Goal: Check status: Check status

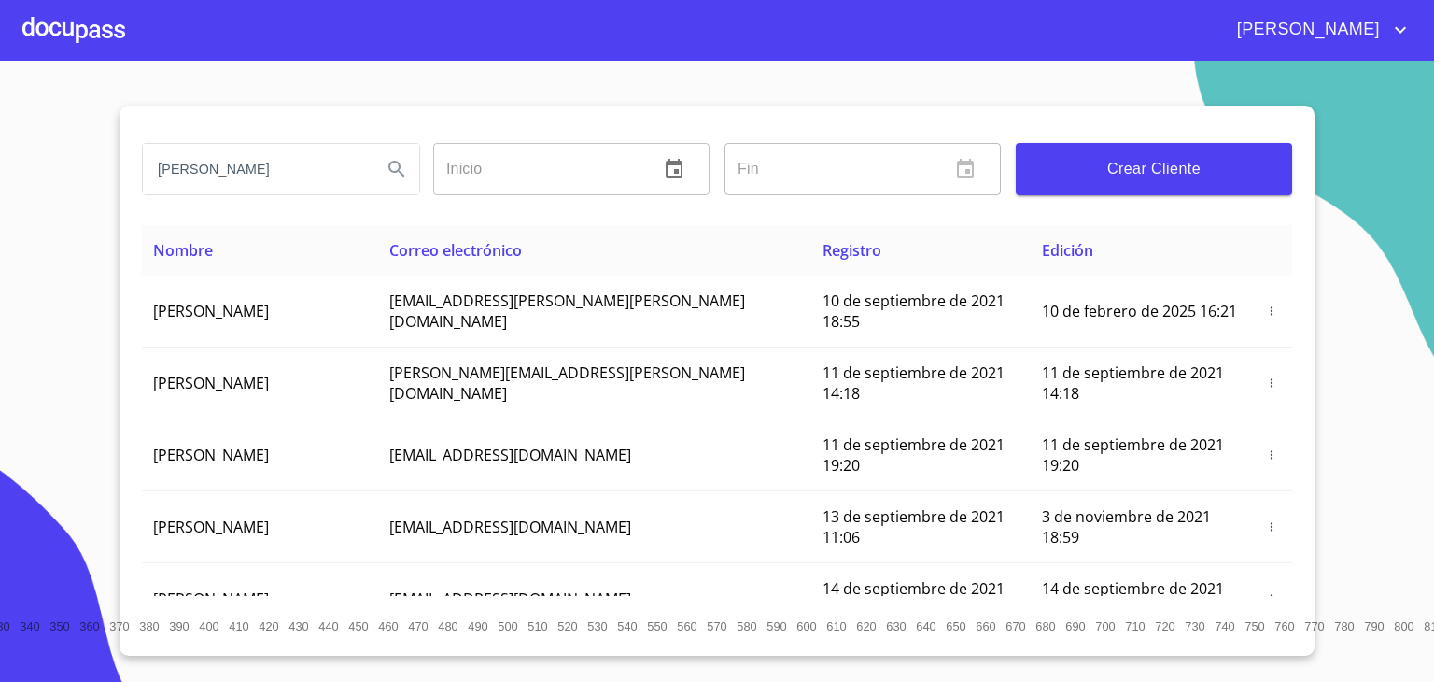
type input "[PERSON_NAME]"
click at [398, 169] on icon "Search" at bounding box center [396, 169] width 16 height 16
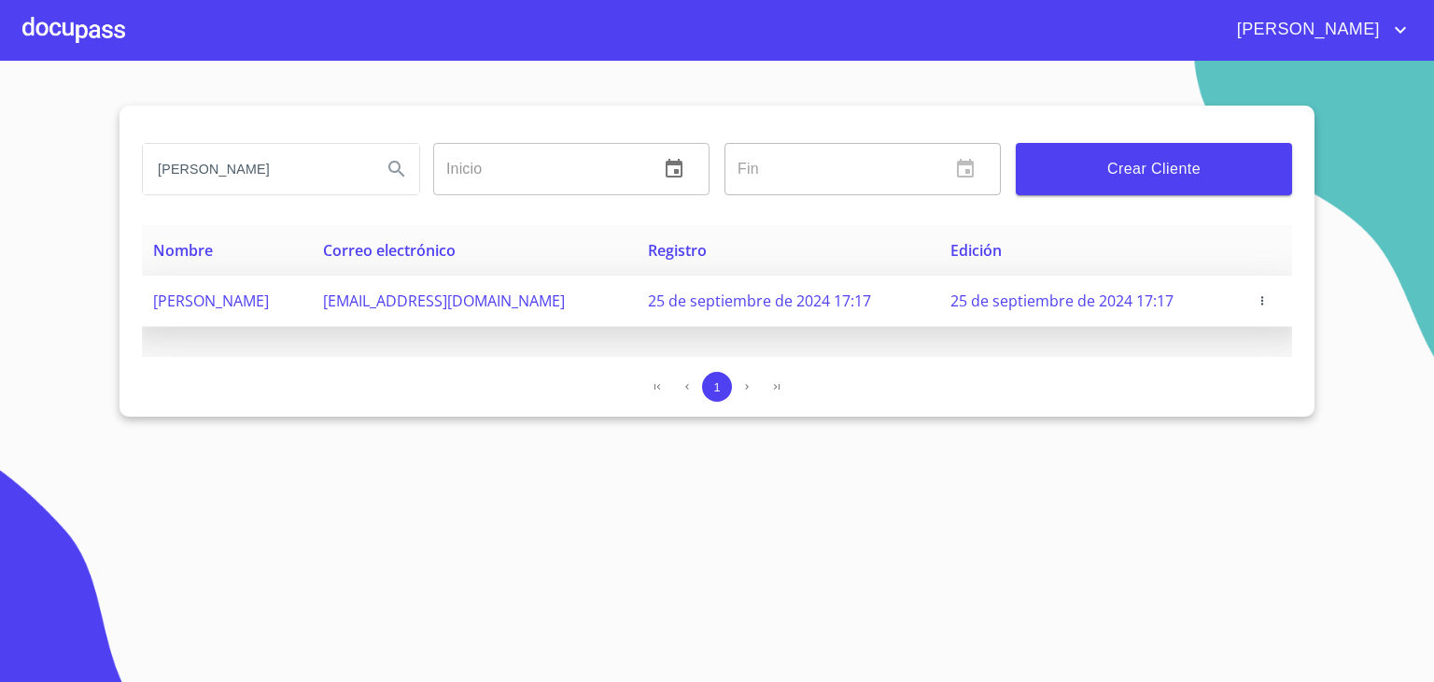
click at [398, 310] on td "[EMAIL_ADDRESS][DOMAIN_NAME]" at bounding box center [474, 300] width 325 height 51
click at [1076, 294] on span "25 de septiembre de 2024 17:17" at bounding box center [1061, 300] width 223 height 21
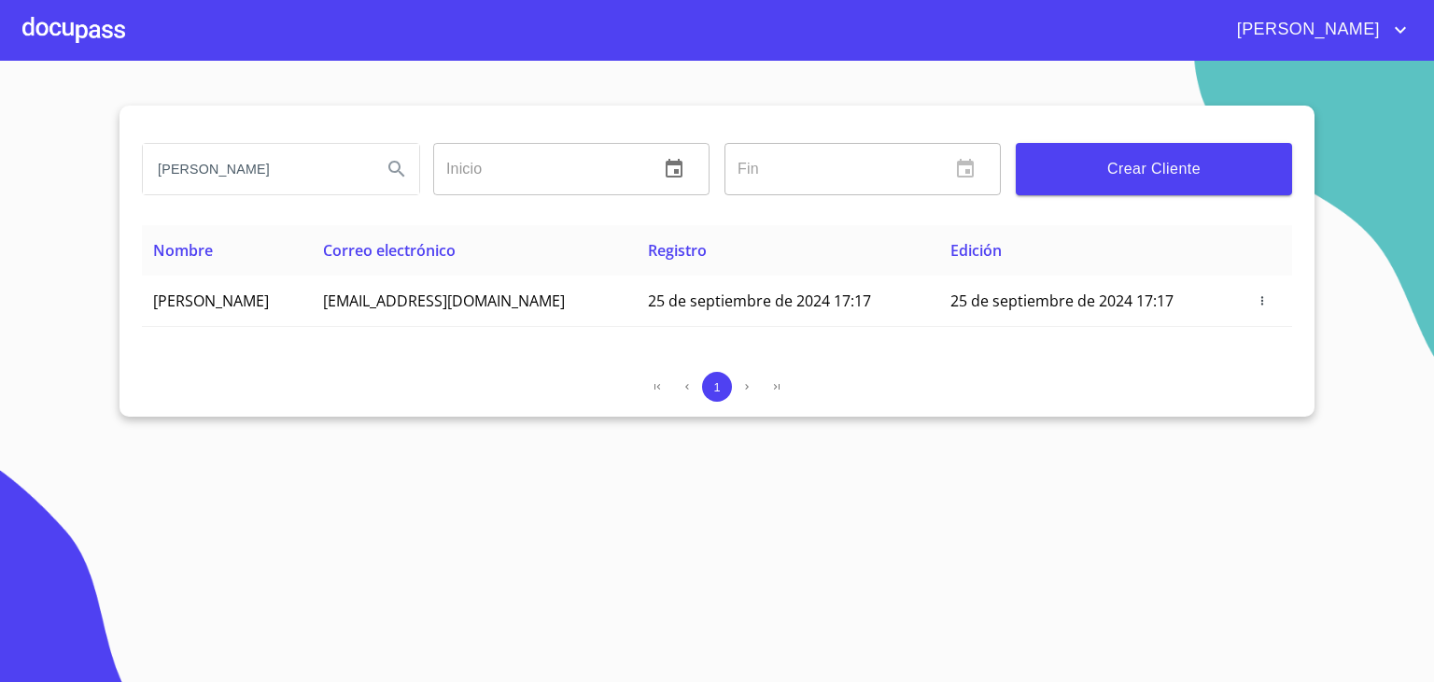
click at [94, 31] on div at bounding box center [73, 30] width 103 height 60
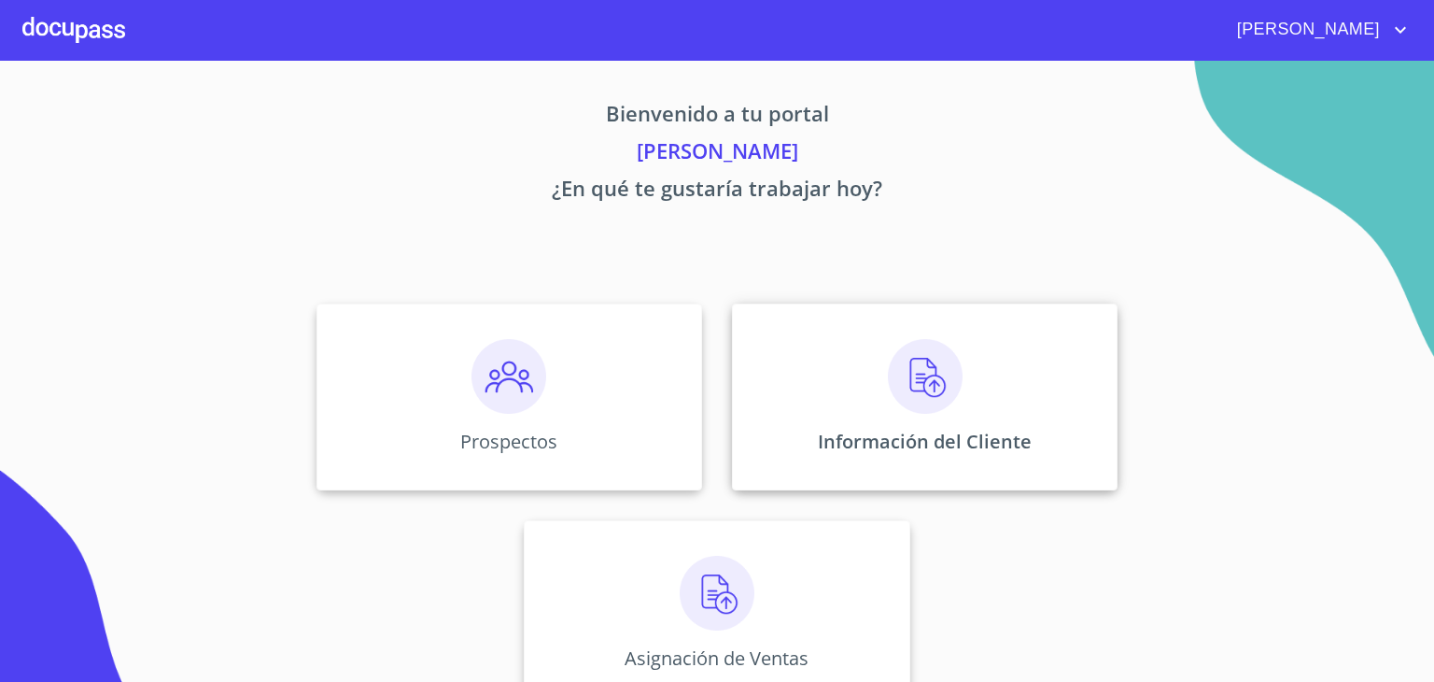
click at [912, 382] on img at bounding box center [925, 376] width 75 height 75
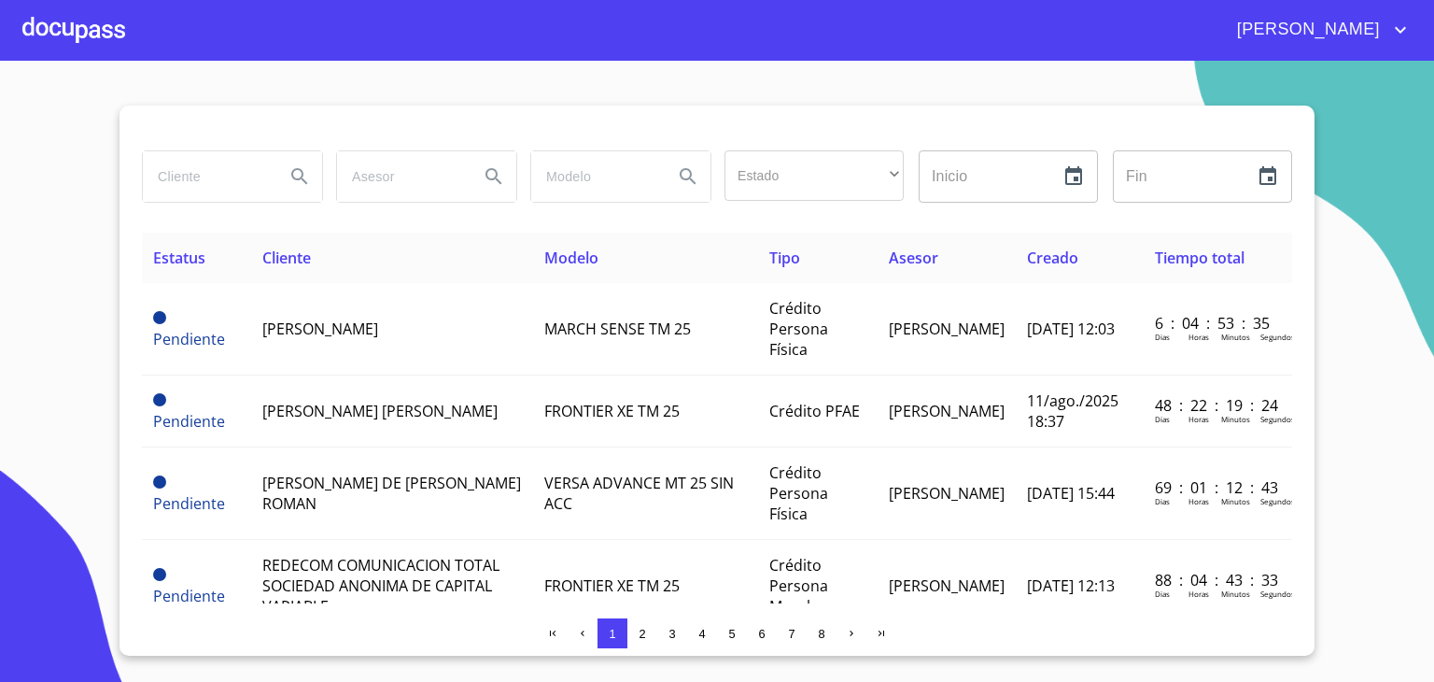
click at [243, 176] on input "search" at bounding box center [206, 176] width 127 height 50
type input "[PERSON_NAME]"
click at [303, 176] on icon "Search" at bounding box center [299, 176] width 22 height 22
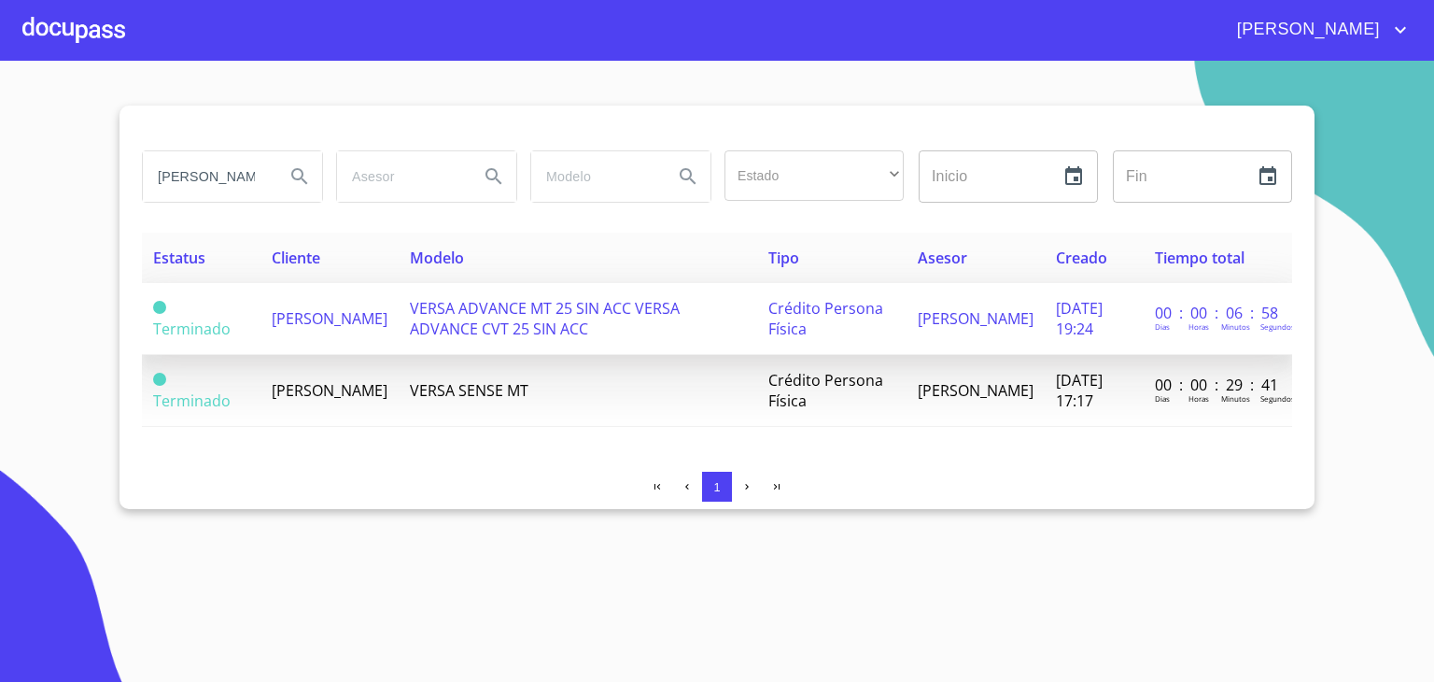
click at [326, 312] on span "[PERSON_NAME]" at bounding box center [330, 318] width 116 height 21
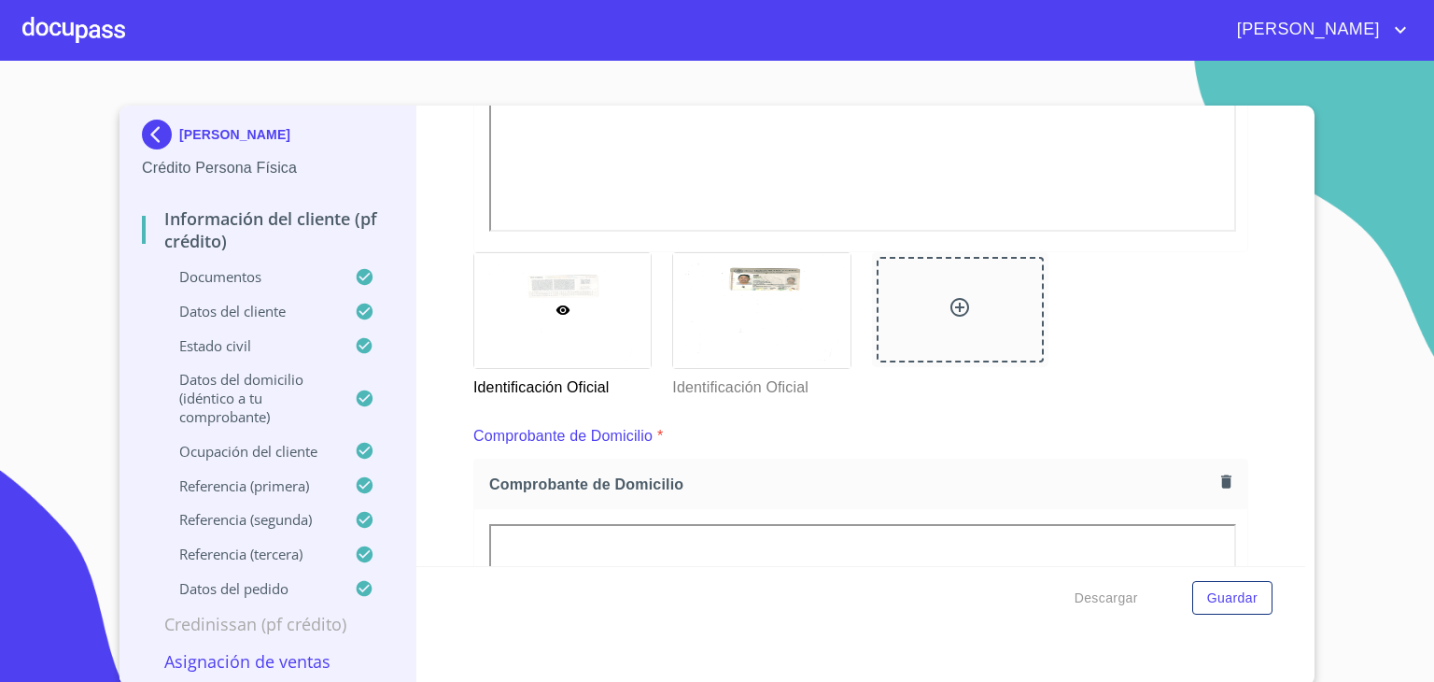
scroll to position [796, 0]
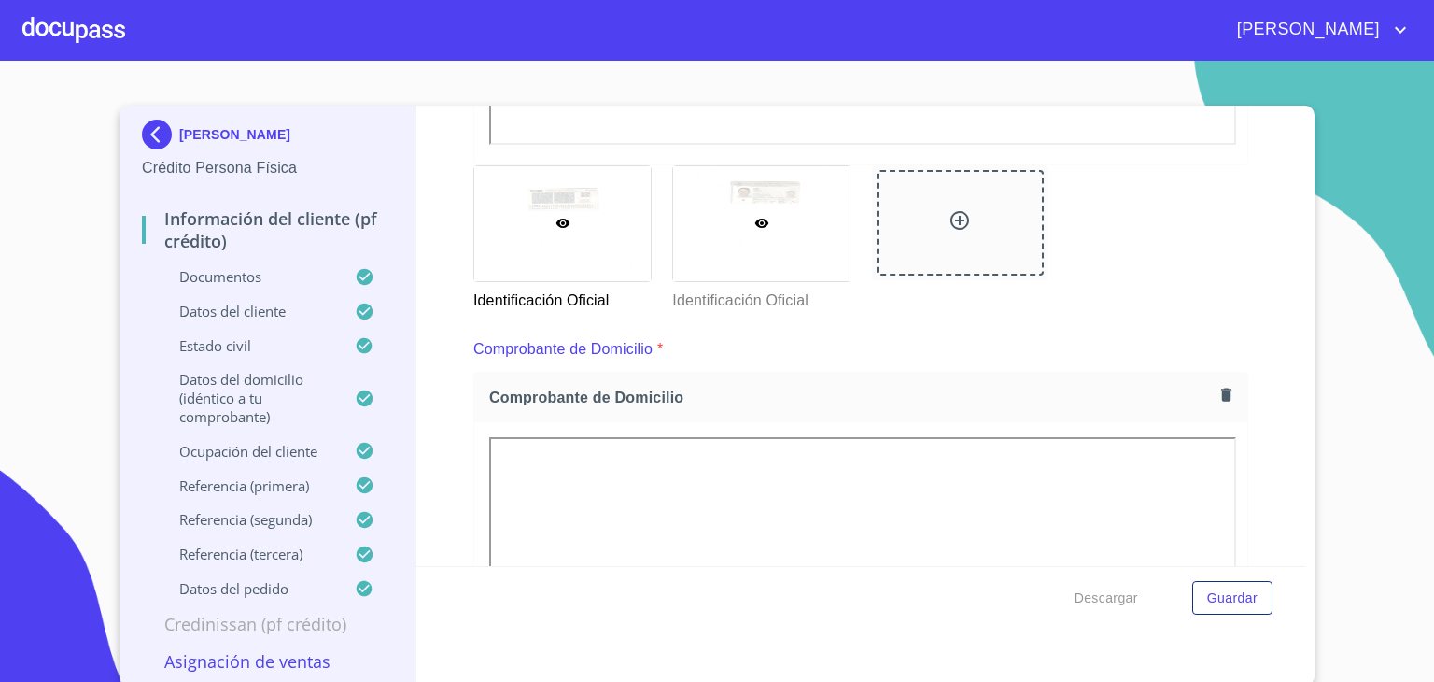
click at [758, 221] on div at bounding box center [761, 223] width 176 height 115
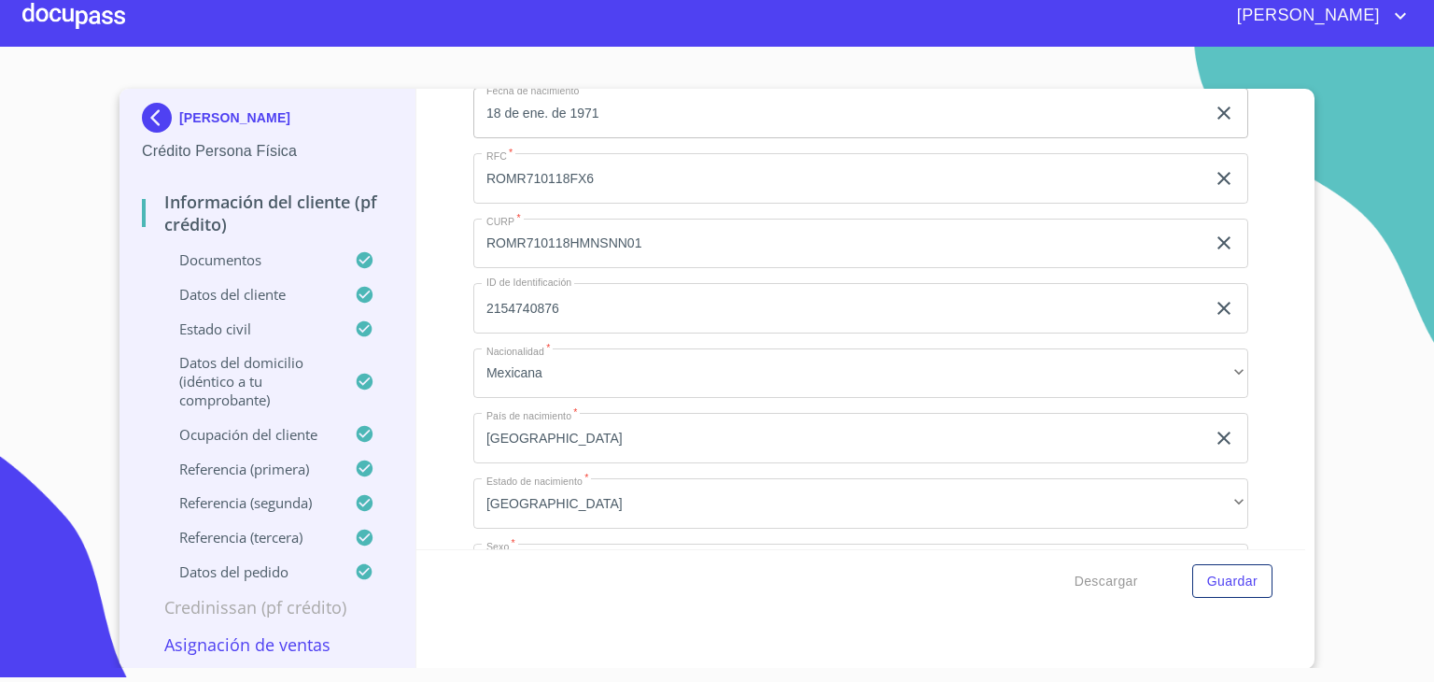
scroll to position [5314, 0]
